Goal: Information Seeking & Learning: Learn about a topic

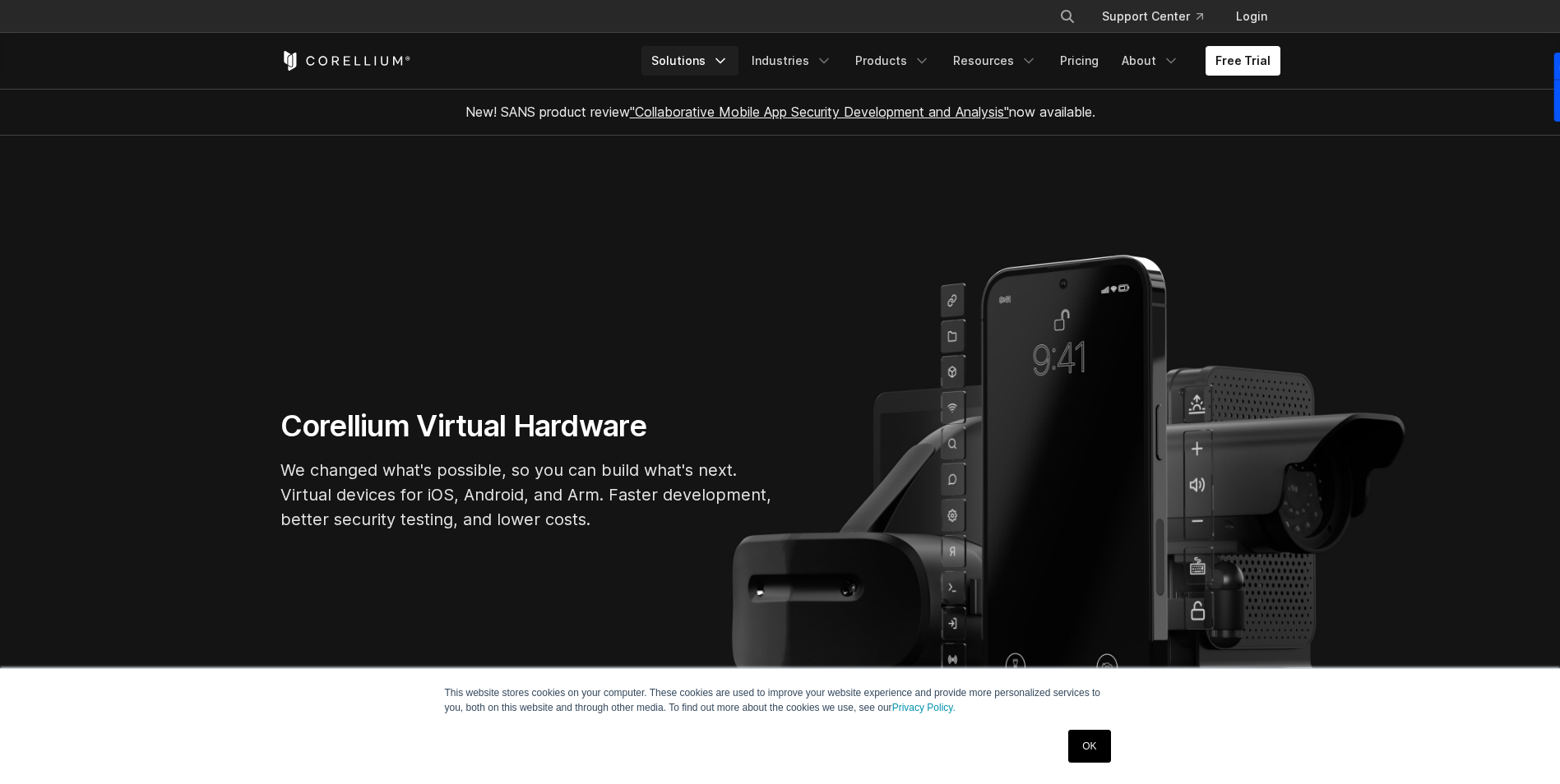
drag, startPoint x: 0, startPoint y: 0, endPoint x: 722, endPoint y: 58, distance: 724.3
click at [722, 58] on link "Solutions" at bounding box center [689, 60] width 97 height 29
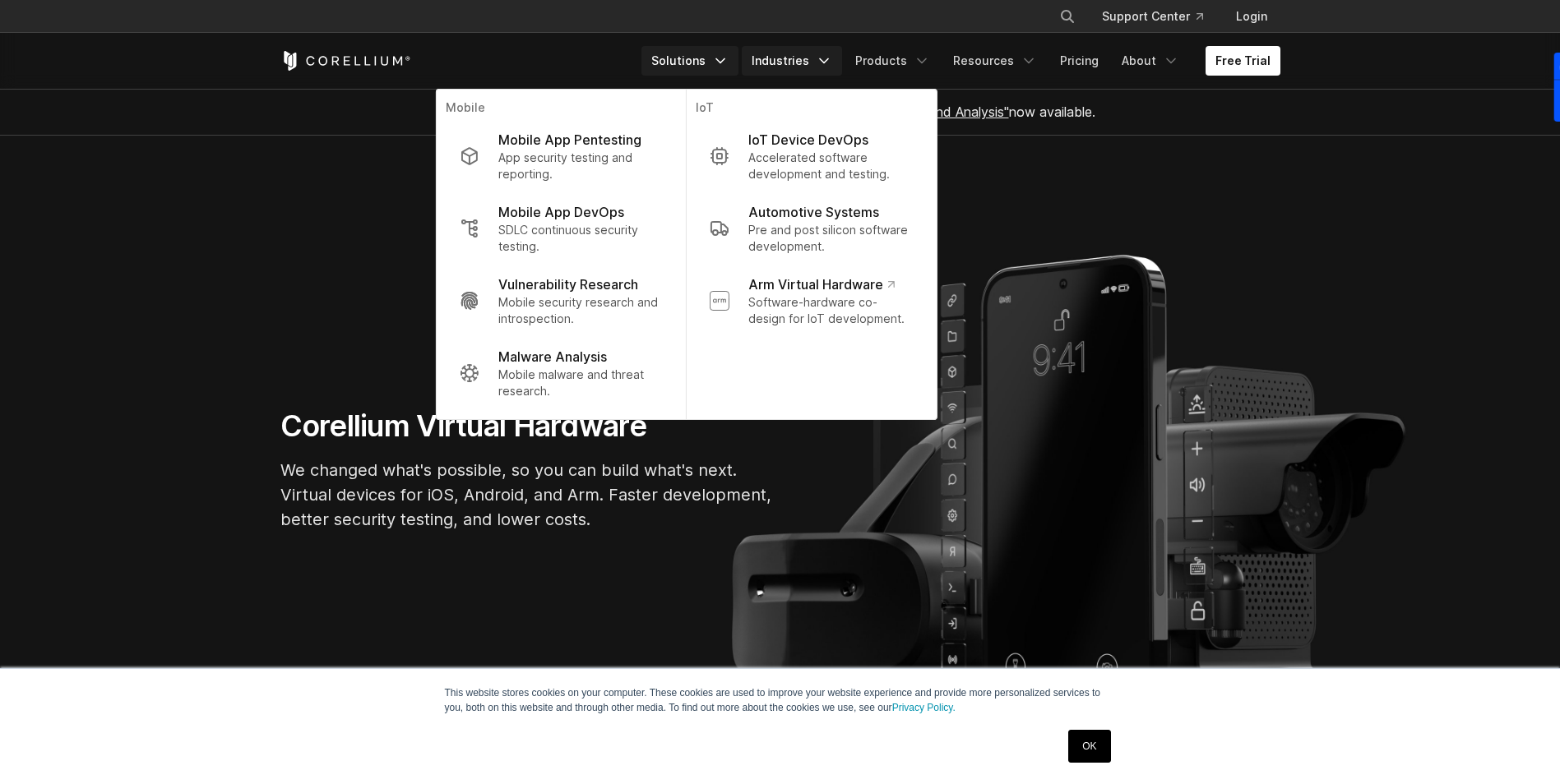
click at [777, 66] on link "Industries" at bounding box center [792, 60] width 100 height 29
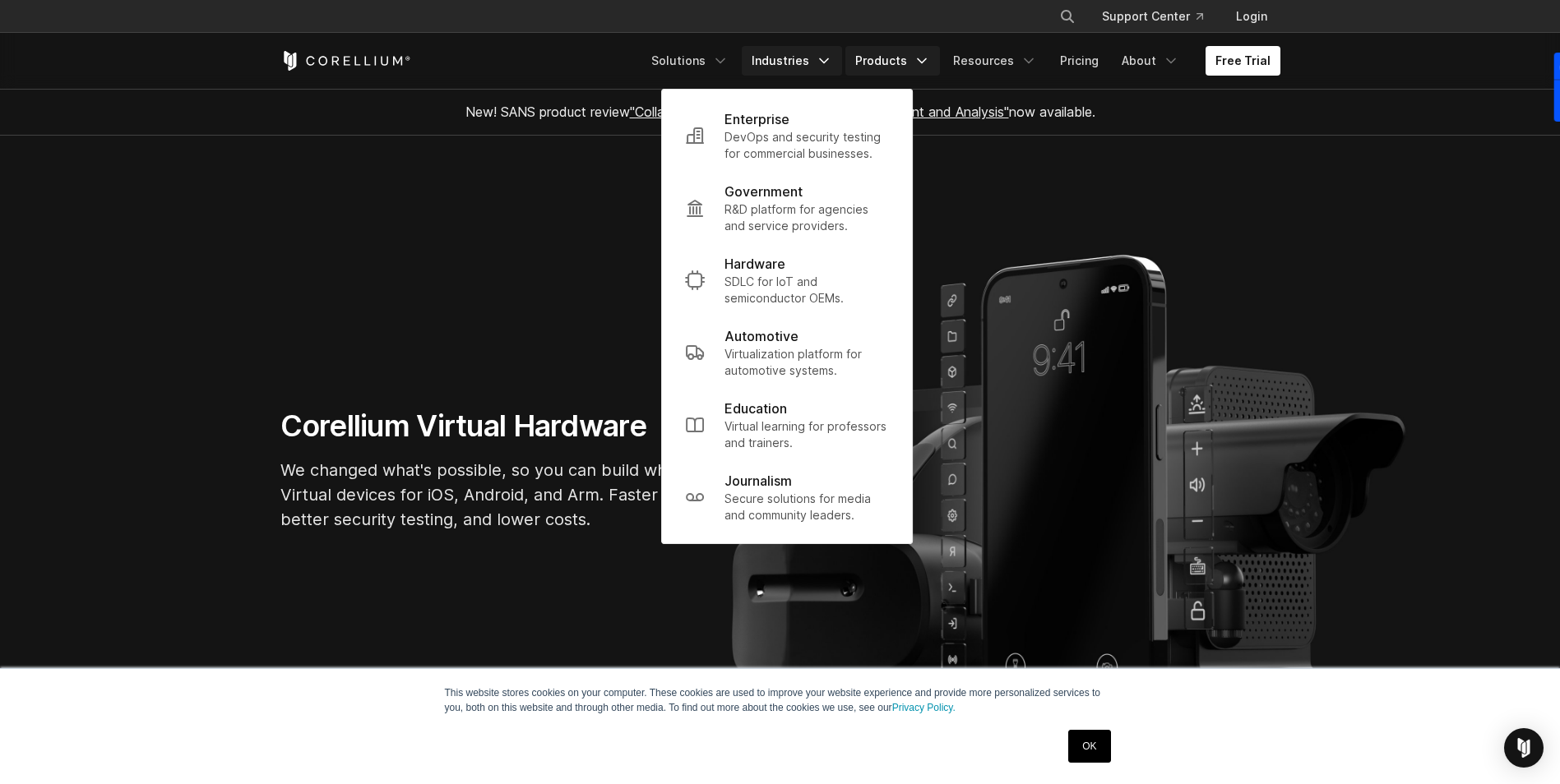
click at [897, 60] on link "Products" at bounding box center [893, 60] width 95 height 29
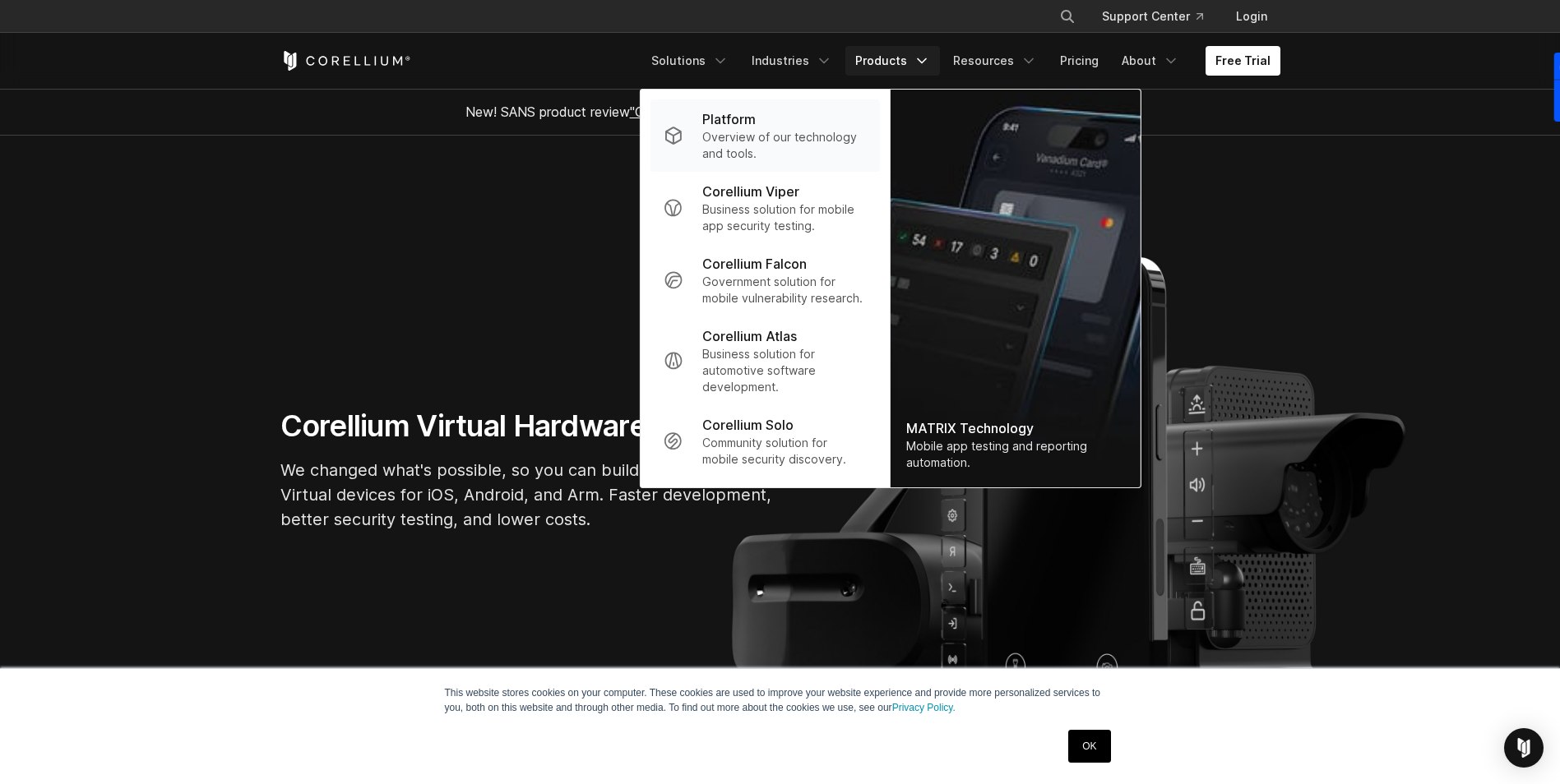
click at [786, 134] on p "Overview of our technology and tools." at bounding box center [784, 145] width 163 height 33
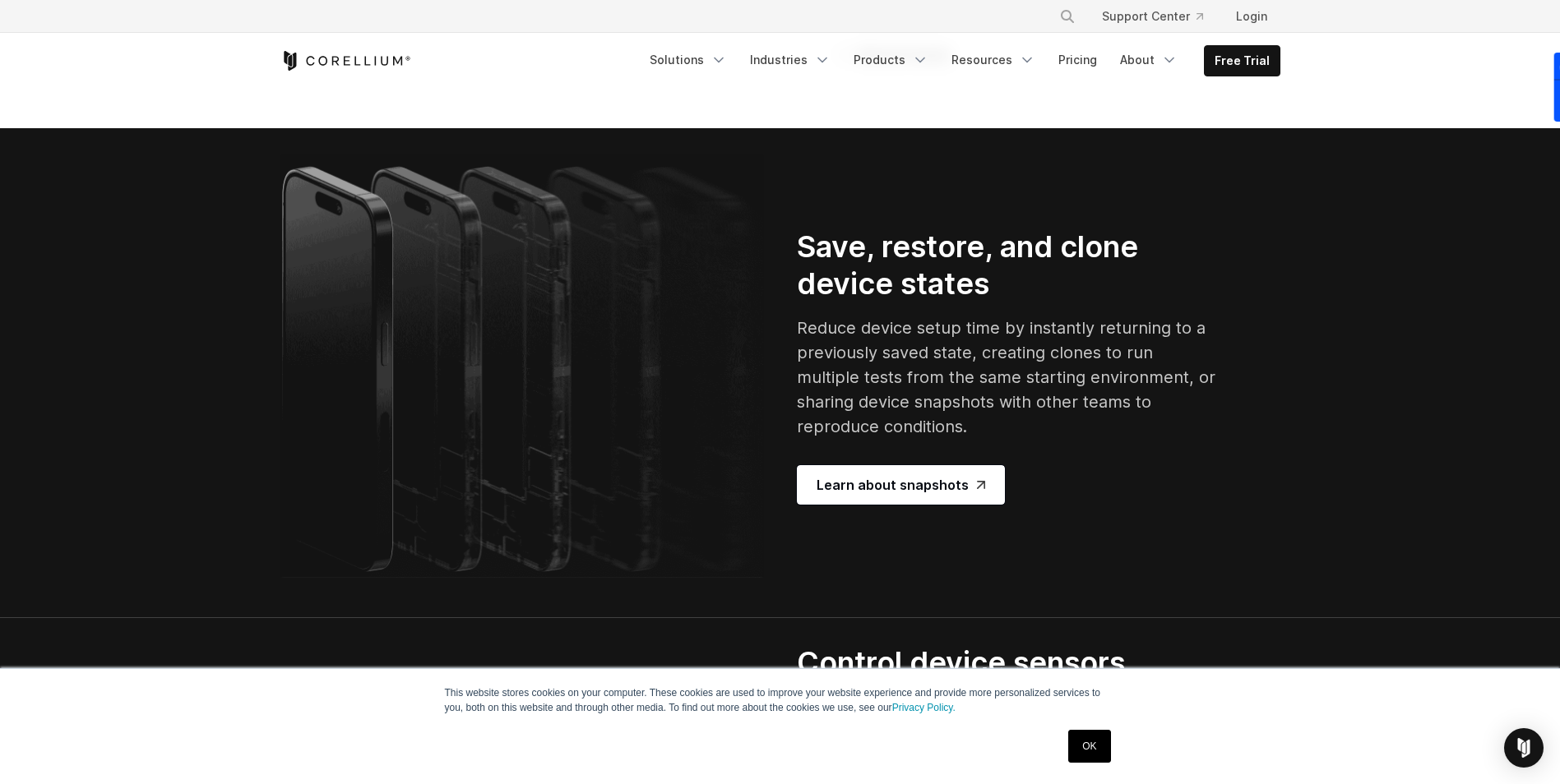
scroll to position [3206, 0]
